Goal: Transaction & Acquisition: Obtain resource

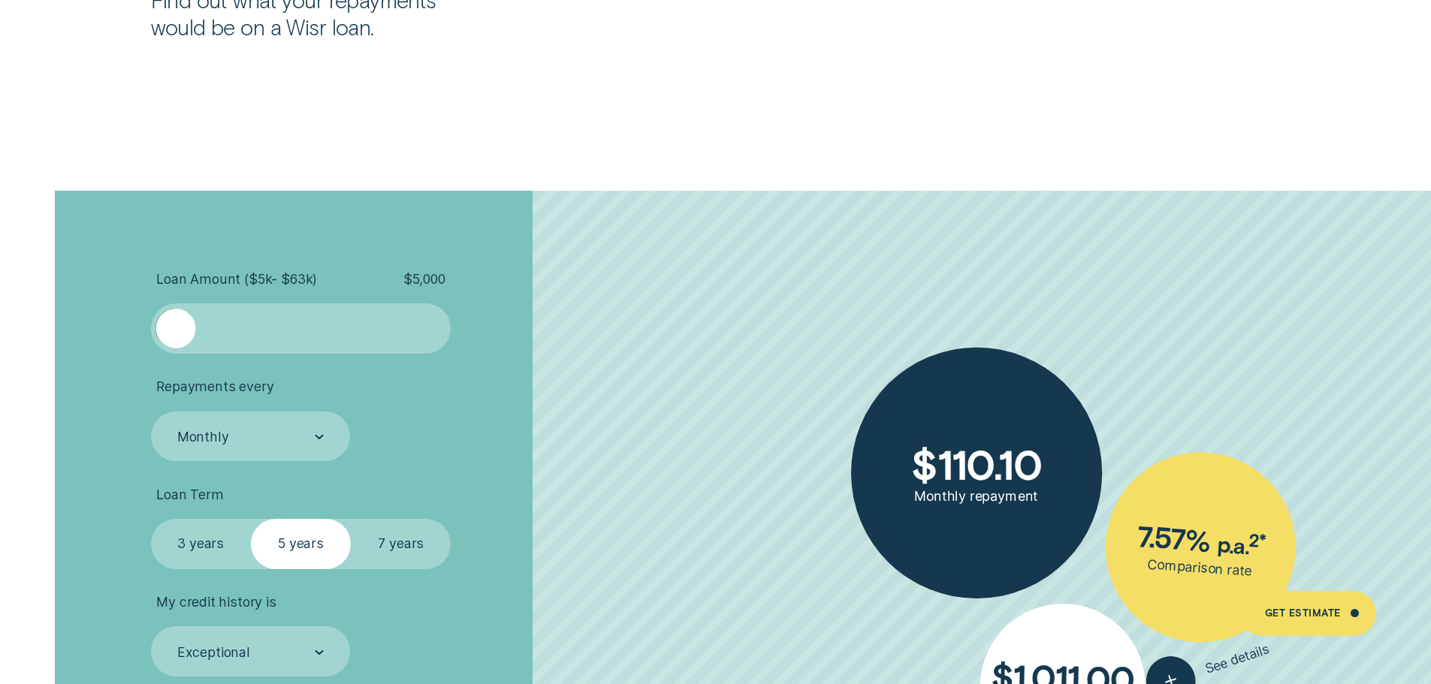
scroll to position [3380, 0]
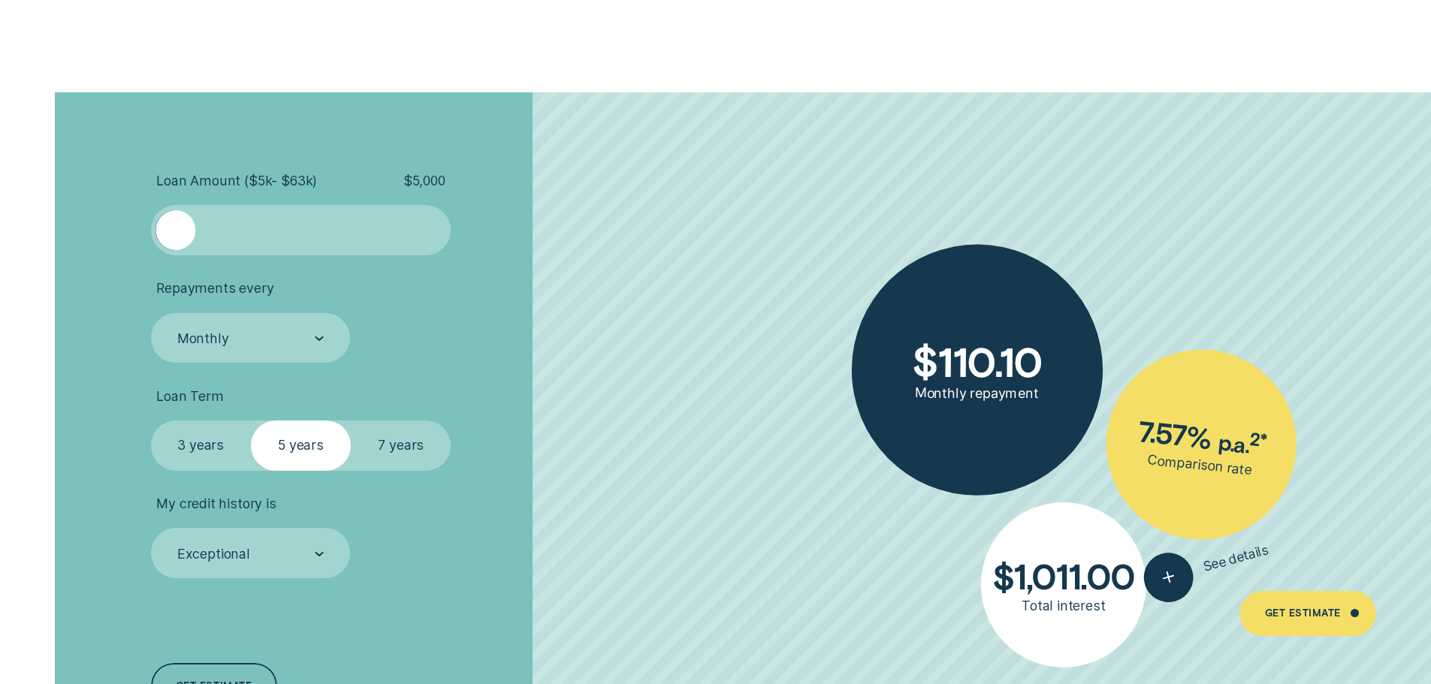
click at [438, 233] on div at bounding box center [436, 230] width 20 height 40
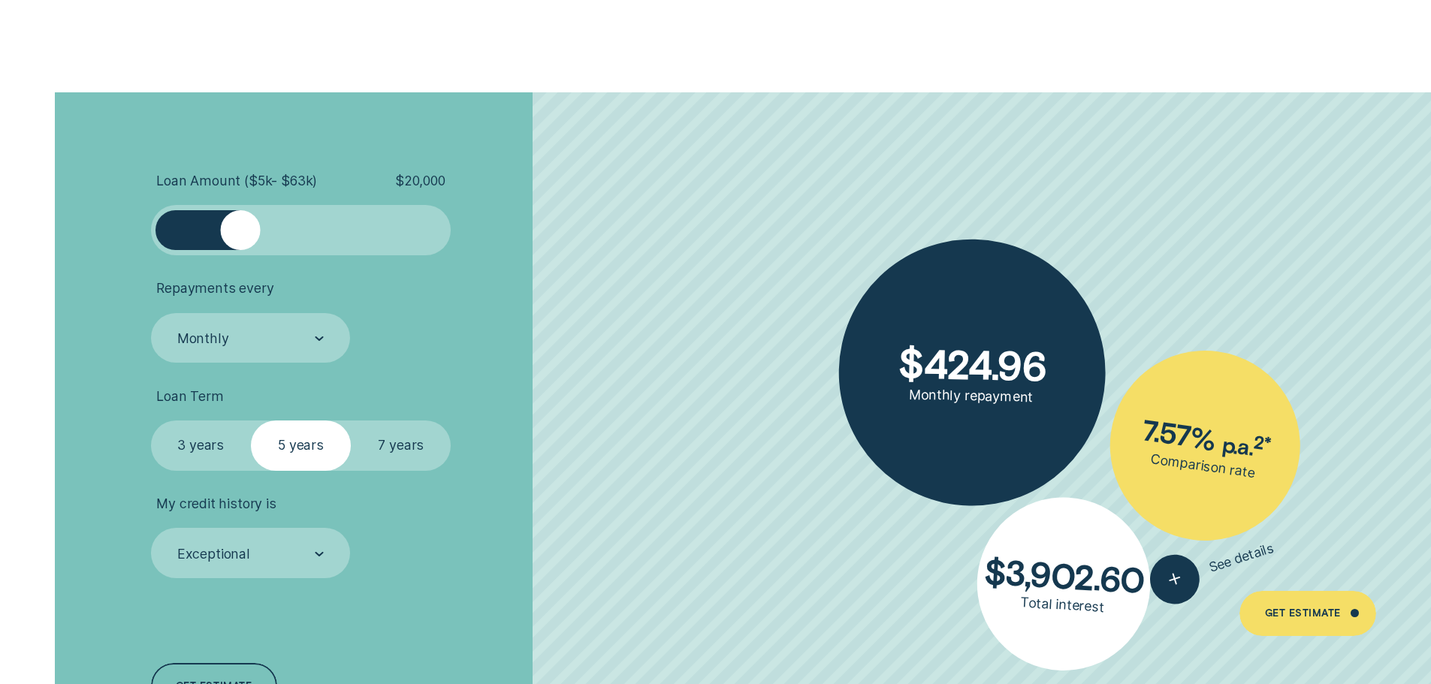
drag, startPoint x: 185, startPoint y: 231, endPoint x: 240, endPoint y: 240, distance: 56.4
click at [240, 240] on div at bounding box center [240, 230] width 40 height 40
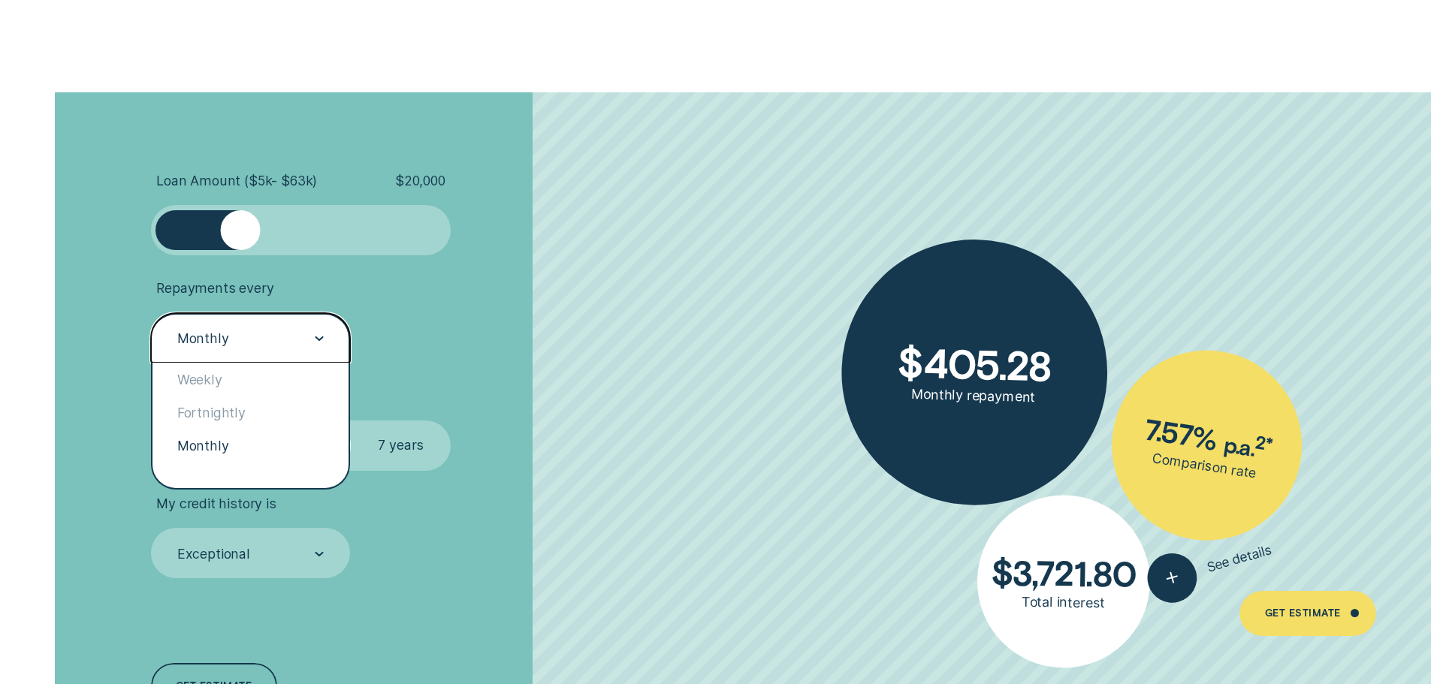
click at [309, 342] on div "Monthly" at bounding box center [250, 339] width 148 height 19
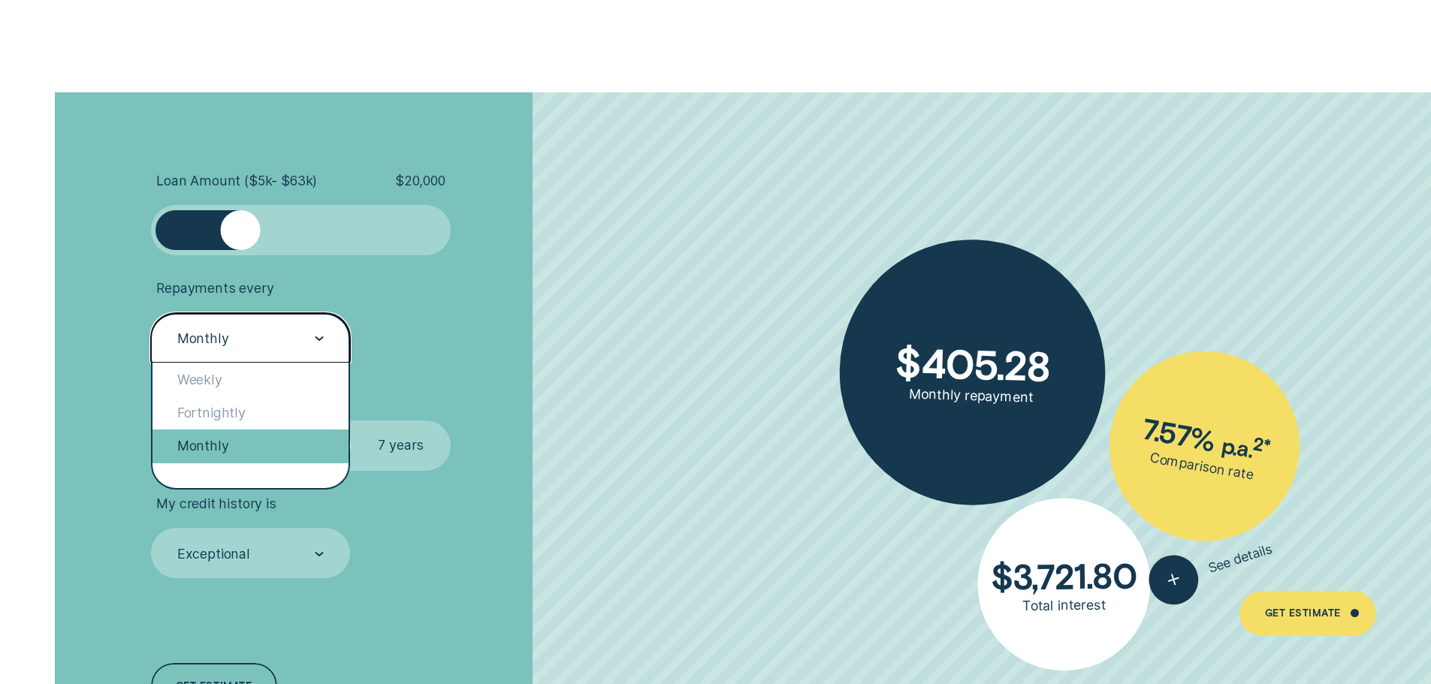
click at [246, 448] on div "Monthly" at bounding box center [250, 446] width 197 height 33
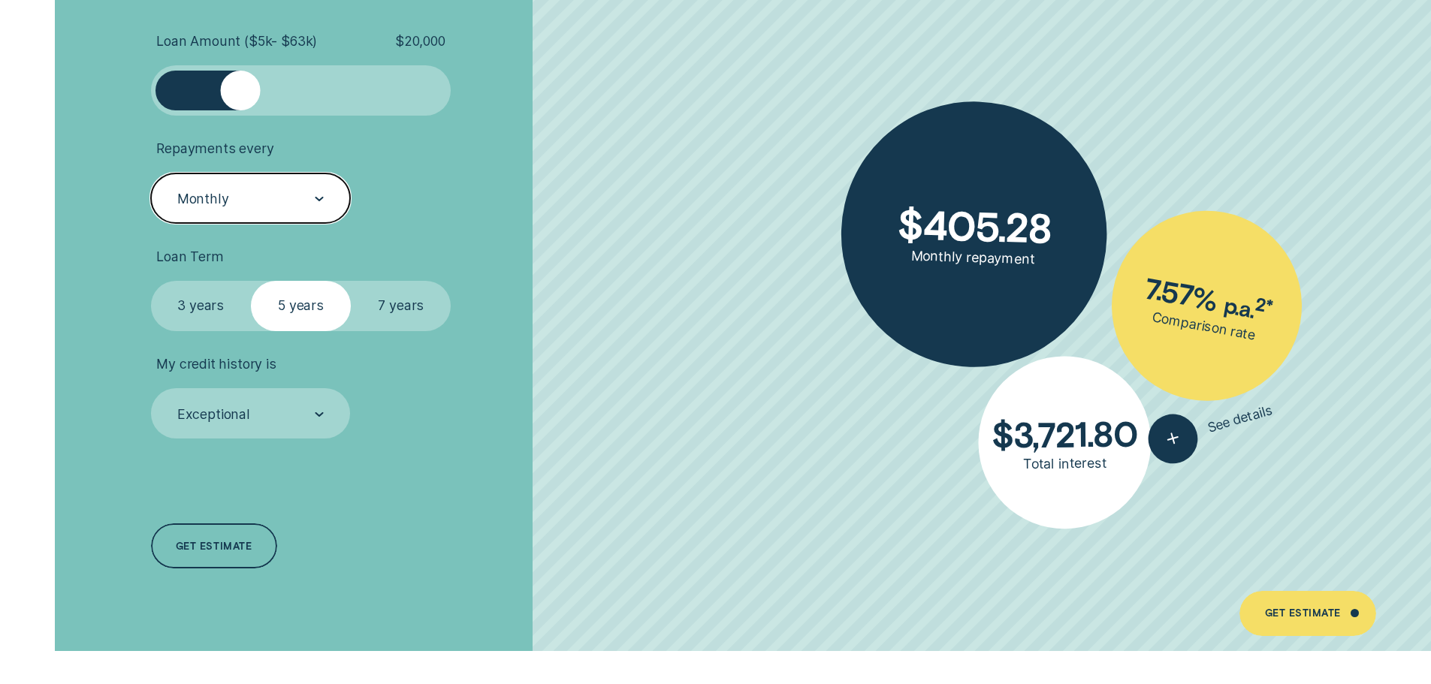
scroll to position [3530, 0]
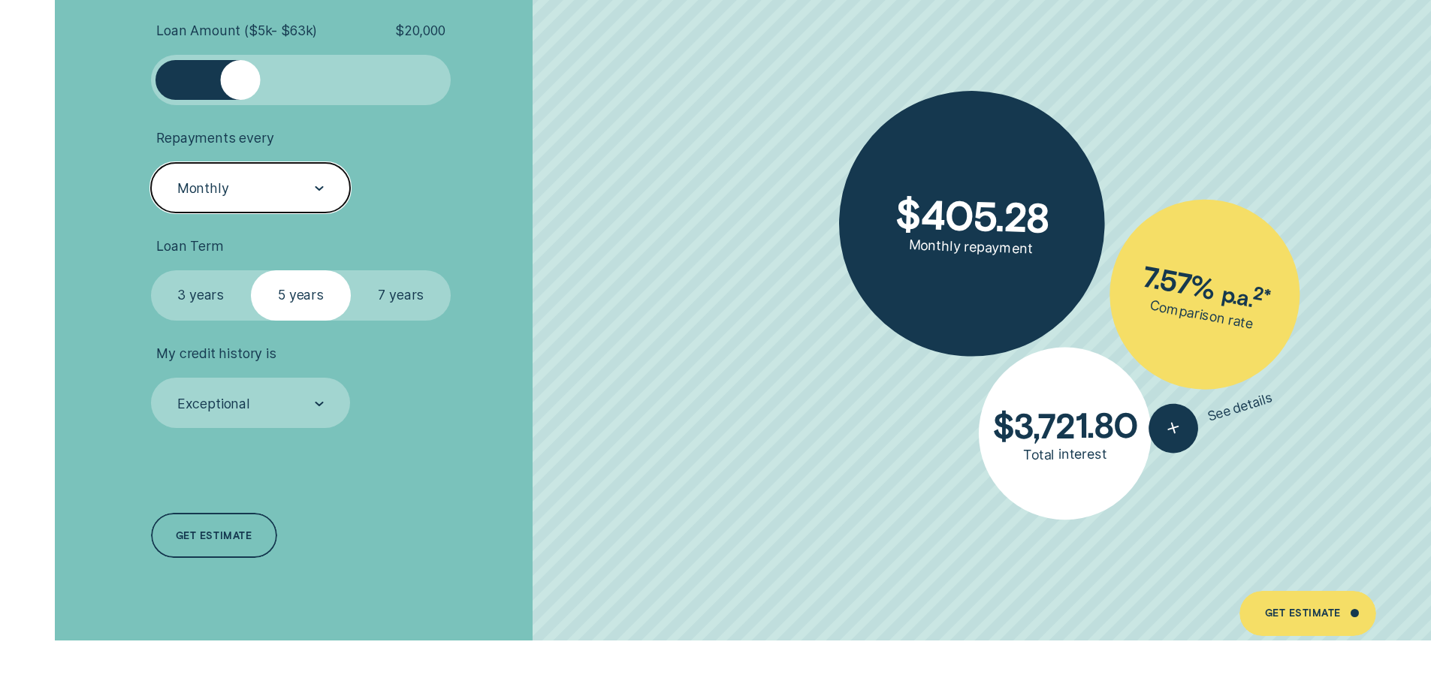
click at [207, 306] on label "3 years" at bounding box center [201, 295] width 100 height 50
click at [151, 270] on input "3 years" at bounding box center [151, 270] width 0 height 0
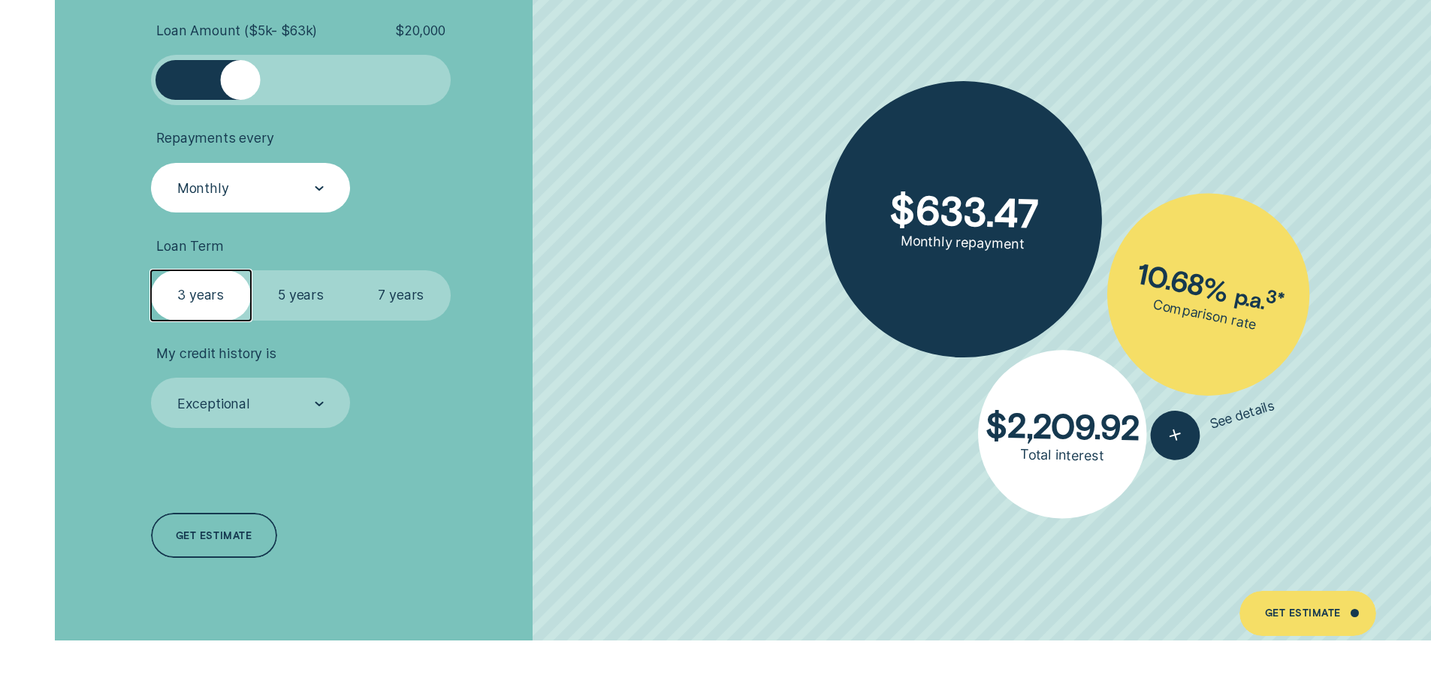
scroll to position [3680, 0]
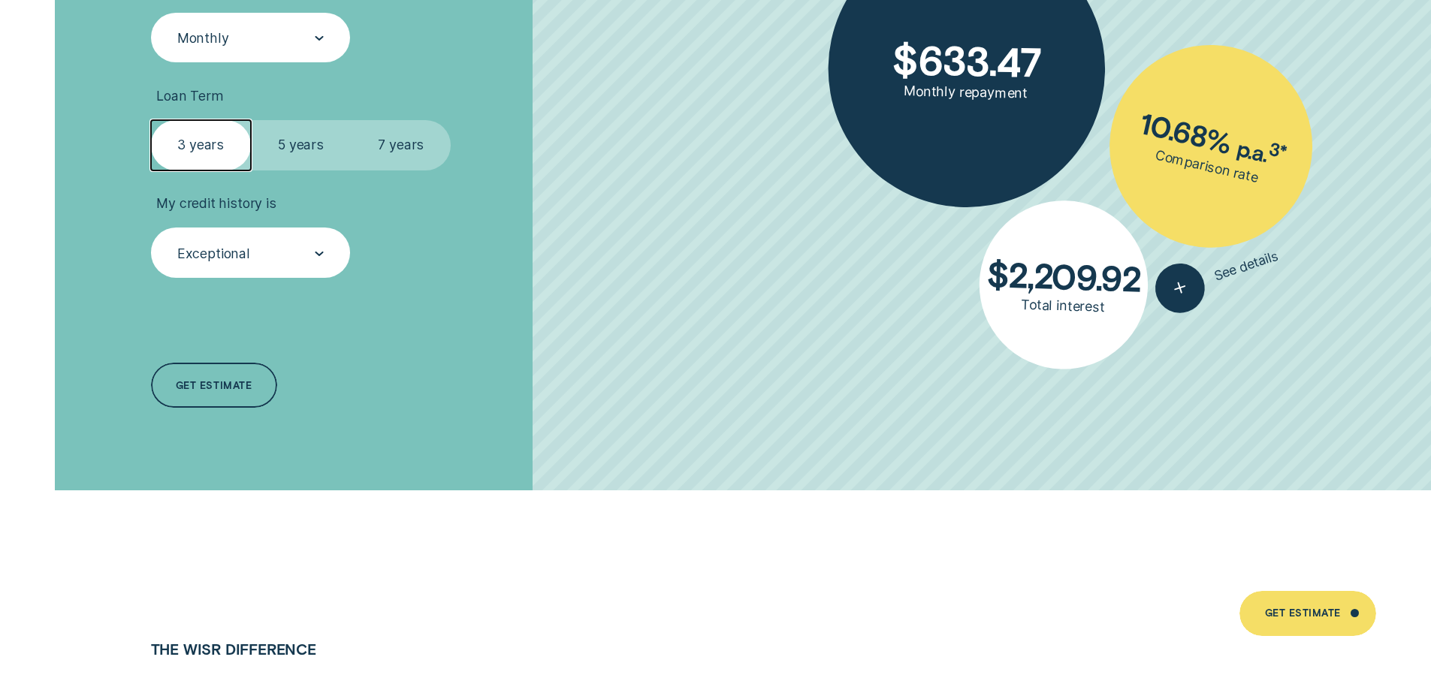
click at [271, 251] on div "Exceptional" at bounding box center [250, 253] width 148 height 19
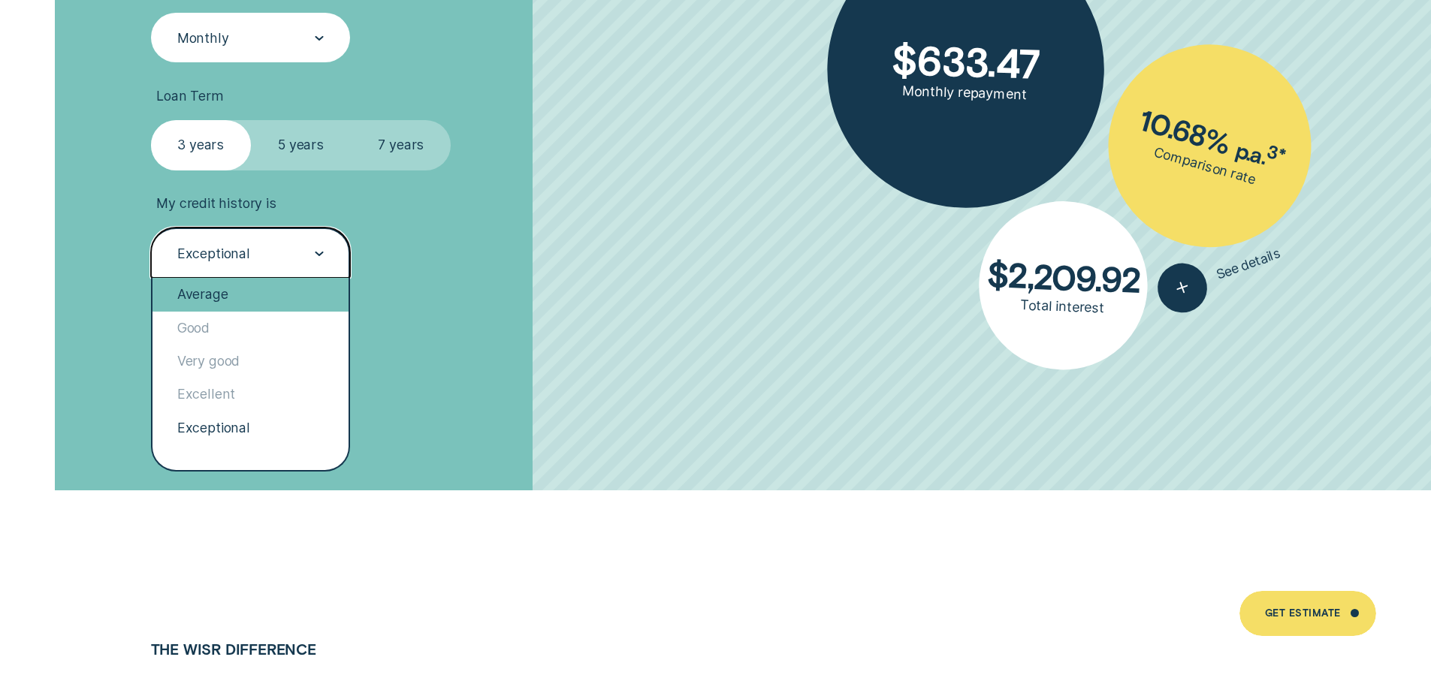
click at [219, 302] on div "Average" at bounding box center [250, 294] width 197 height 33
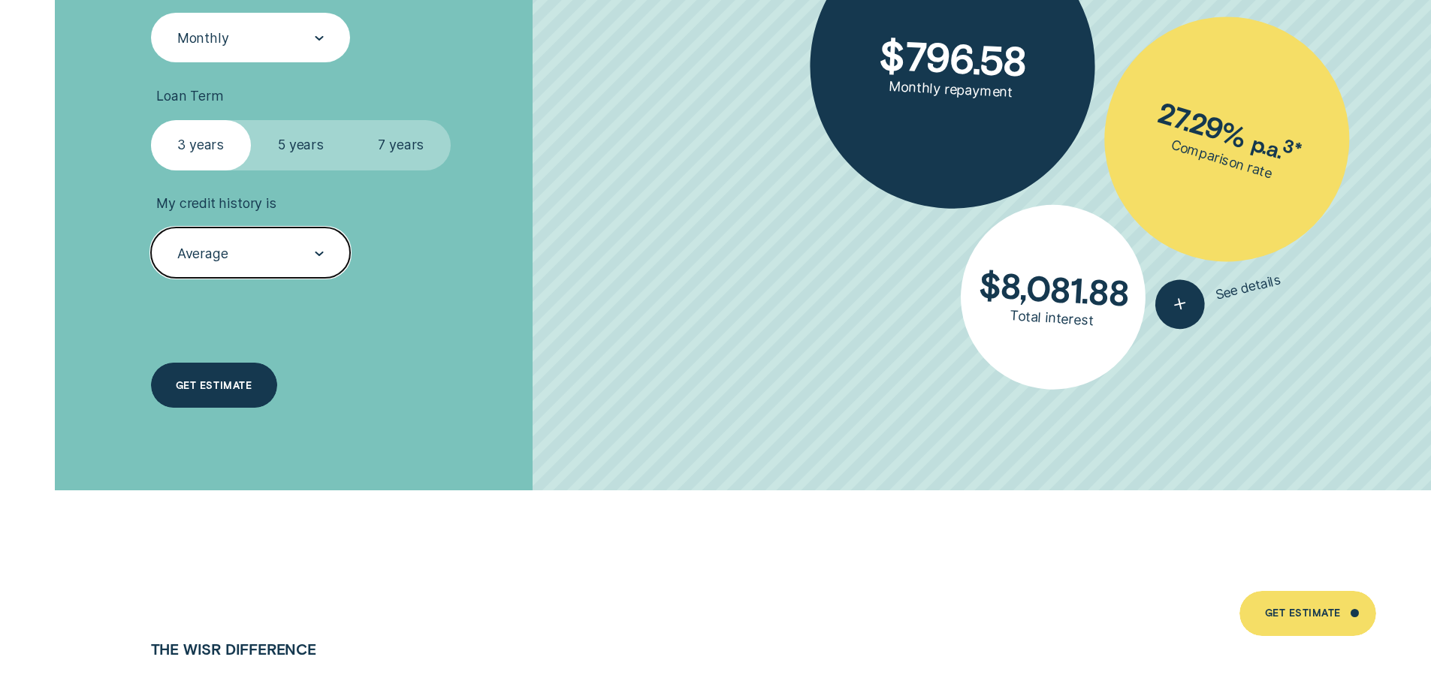
click at [185, 382] on div "Get estimate" at bounding box center [214, 386] width 76 height 9
